Goal: Task Accomplishment & Management: Complete application form

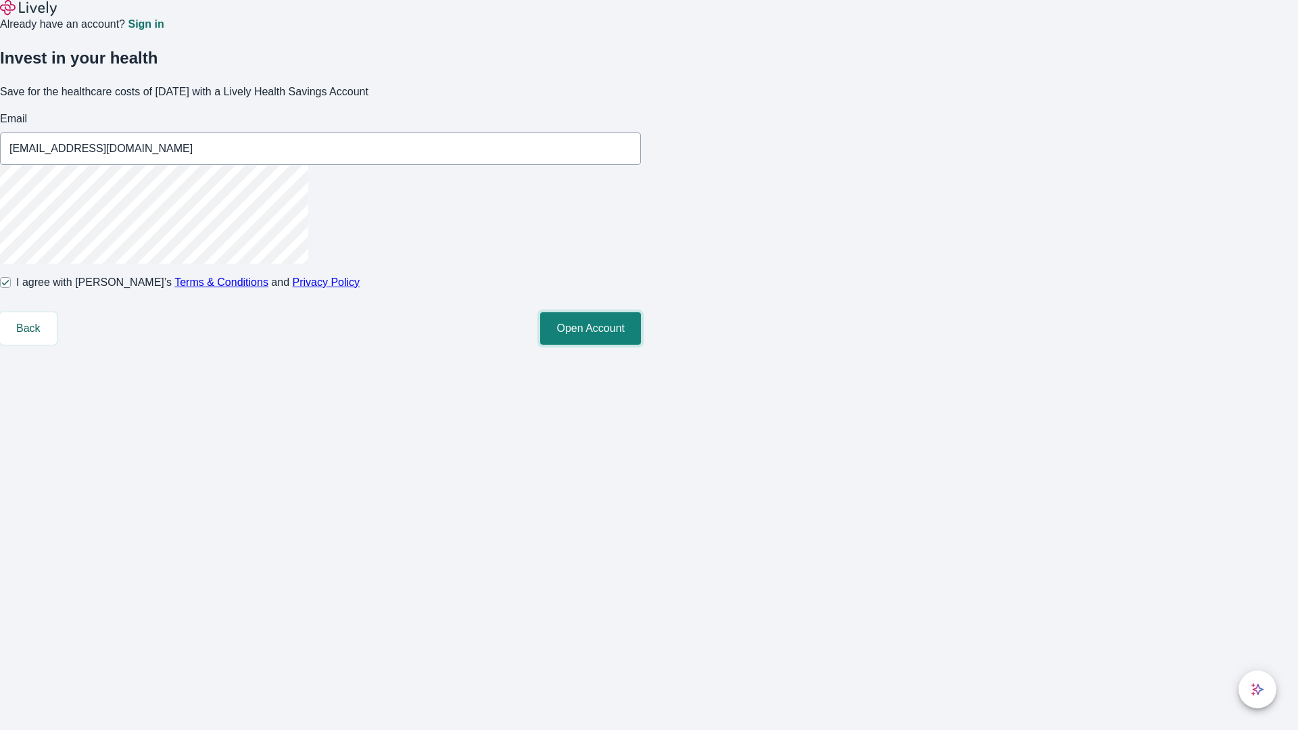
click at [641, 345] on button "Open Account" at bounding box center [590, 328] width 101 height 32
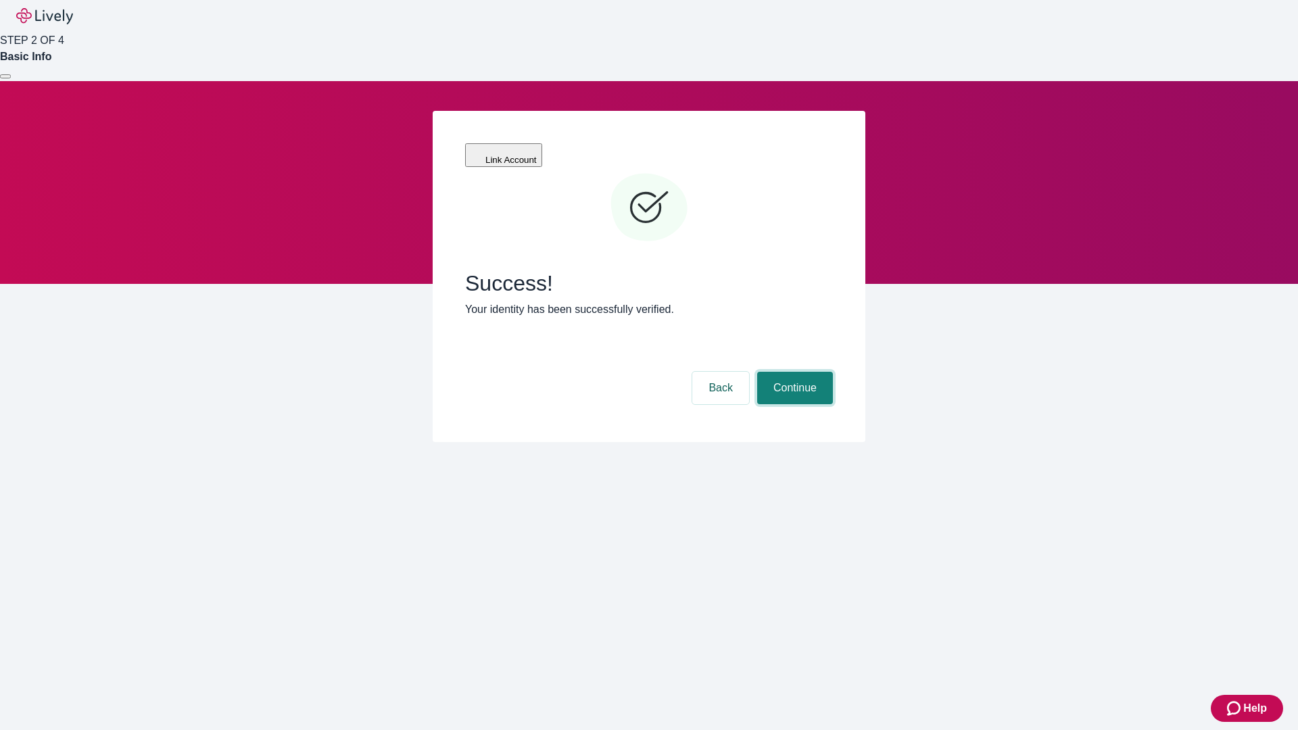
click at [793, 372] on button "Continue" at bounding box center [795, 388] width 76 height 32
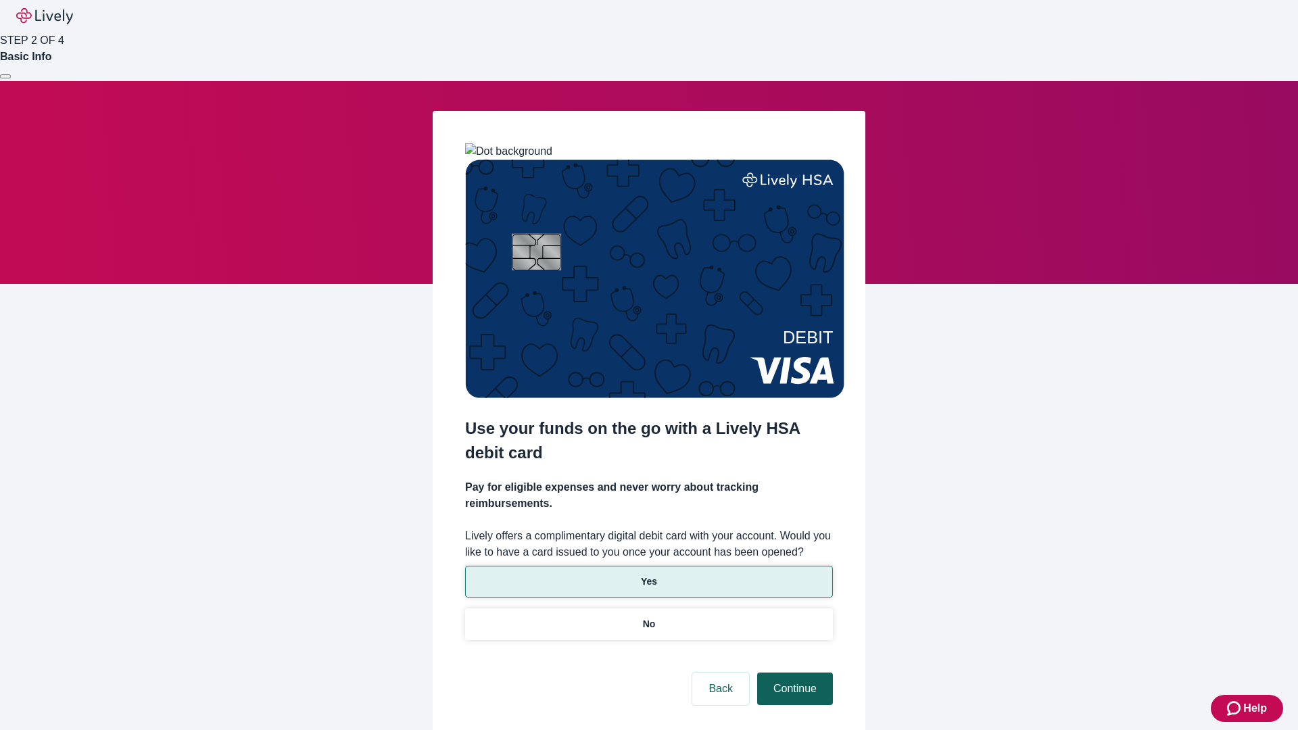
click at [648, 617] on p "No" at bounding box center [649, 624] width 13 height 14
click at [793, 673] on button "Continue" at bounding box center [795, 689] width 76 height 32
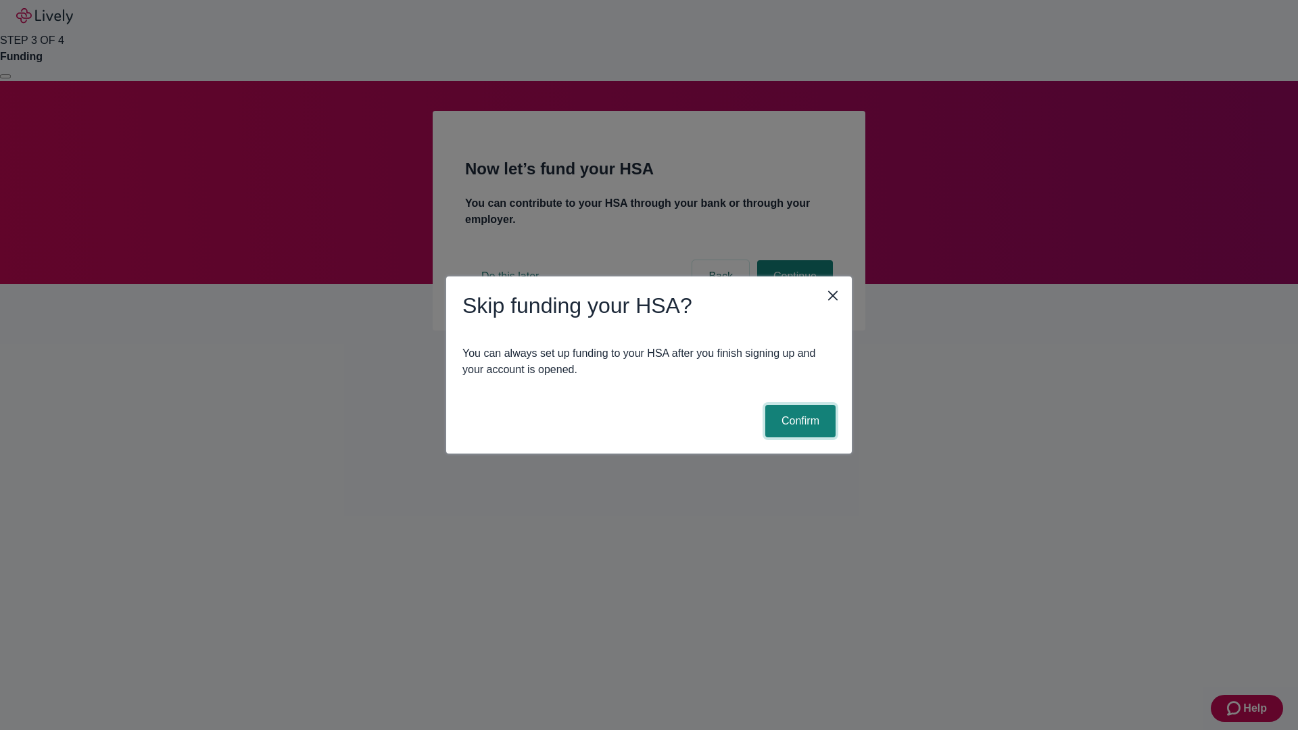
click at [798, 421] on button "Confirm" at bounding box center [800, 421] width 70 height 32
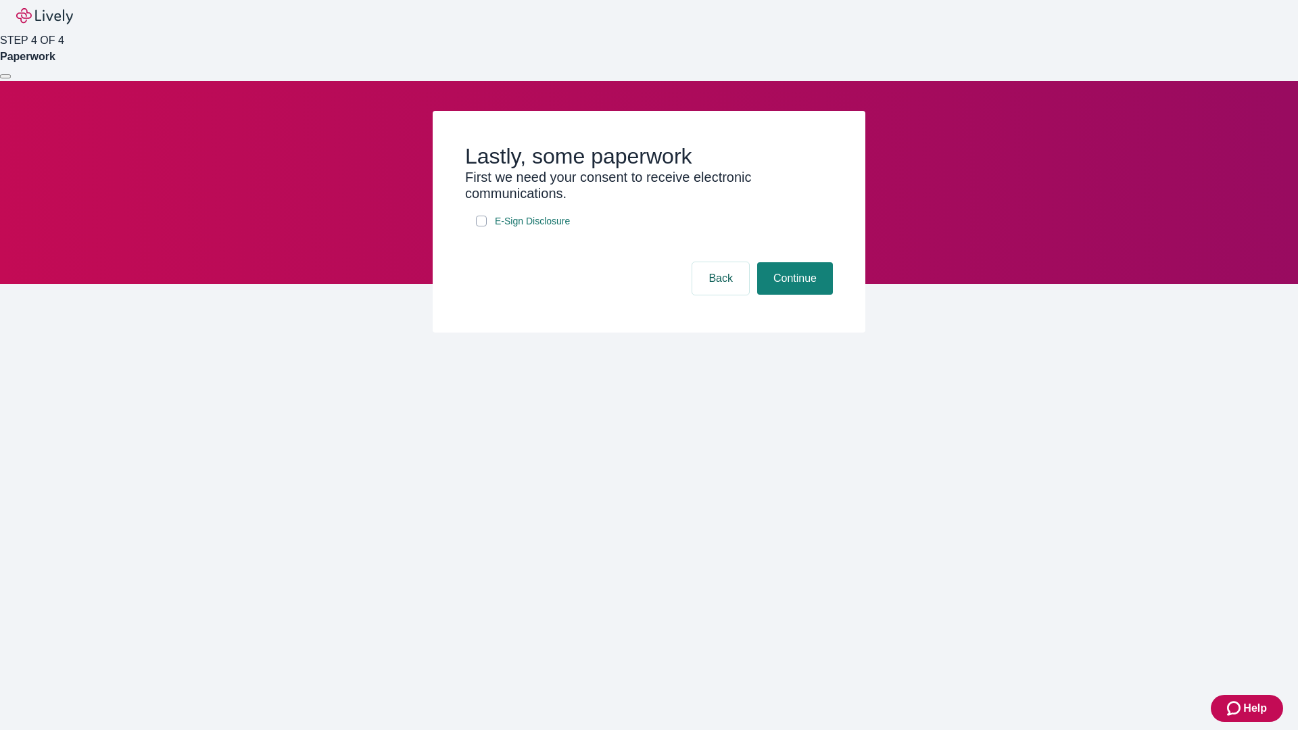
click at [481, 226] on input "E-Sign Disclosure" at bounding box center [481, 221] width 11 height 11
checkbox input "true"
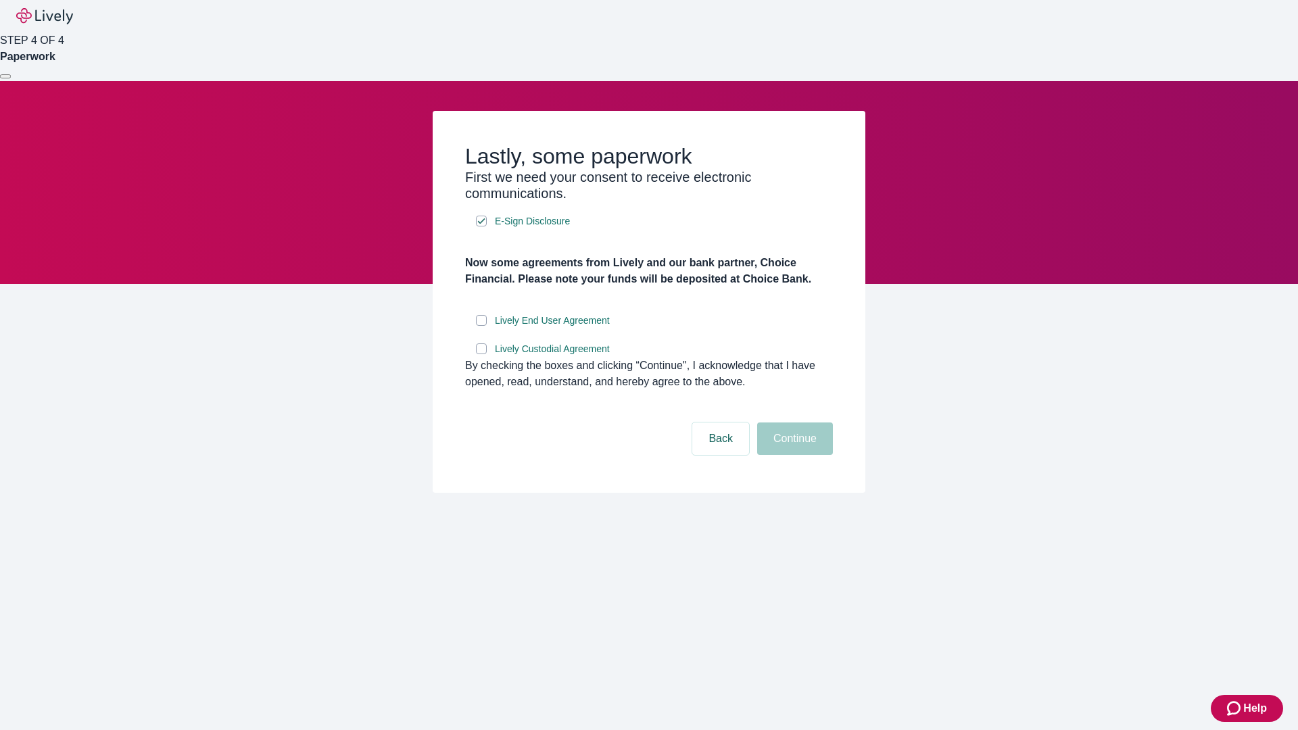
click at [481, 326] on input "Lively End User Agreement" at bounding box center [481, 320] width 11 height 11
checkbox input "true"
click at [481, 354] on input "Lively Custodial Agreement" at bounding box center [481, 348] width 11 height 11
checkbox input "true"
click at [793, 455] on button "Continue" at bounding box center [795, 438] width 76 height 32
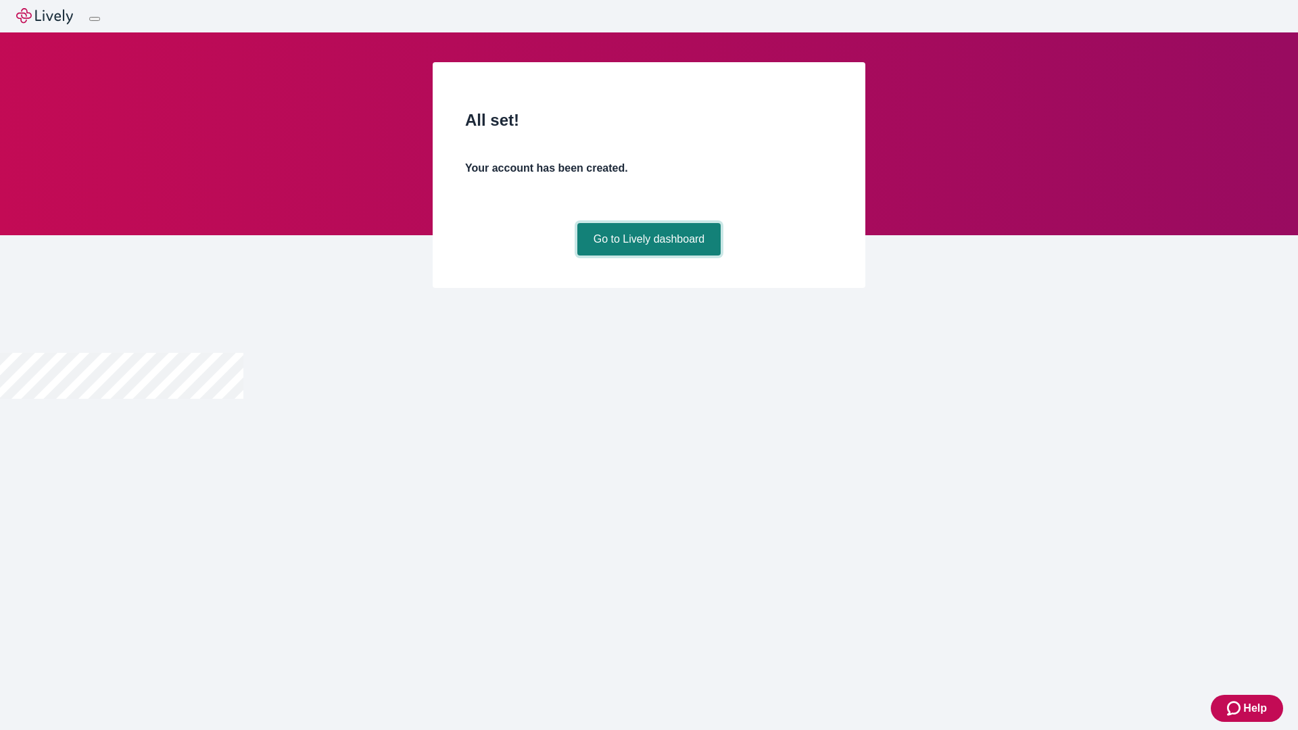
click at [648, 256] on link "Go to Lively dashboard" at bounding box center [649, 239] width 144 height 32
